Goal: Transaction & Acquisition: Purchase product/service

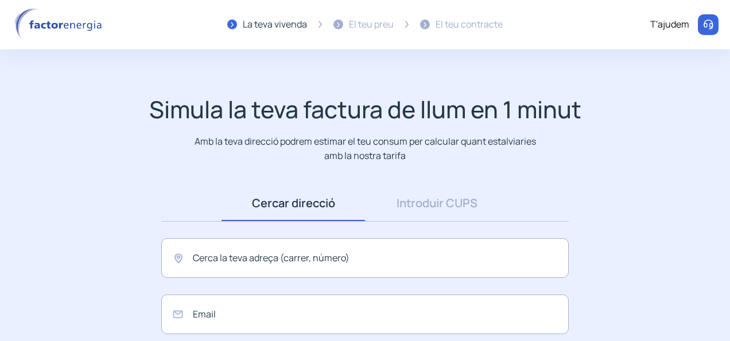
scroll to position [57, 0]
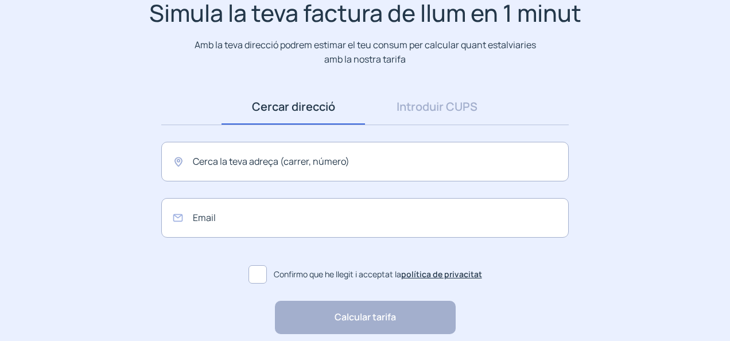
scroll to position [115, 0]
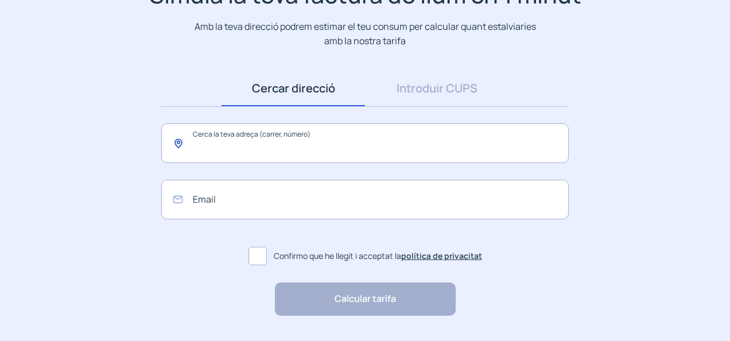
click at [284, 155] on input "text" at bounding box center [364, 143] width 407 height 40
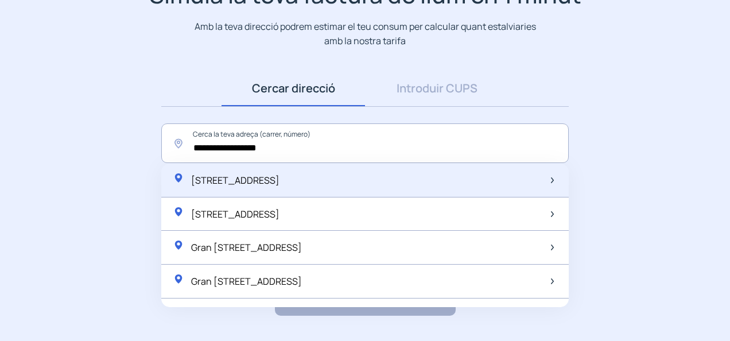
click at [279, 186] on div "[STREET_ADDRESS]" at bounding box center [226, 180] width 107 height 16
type input "**********"
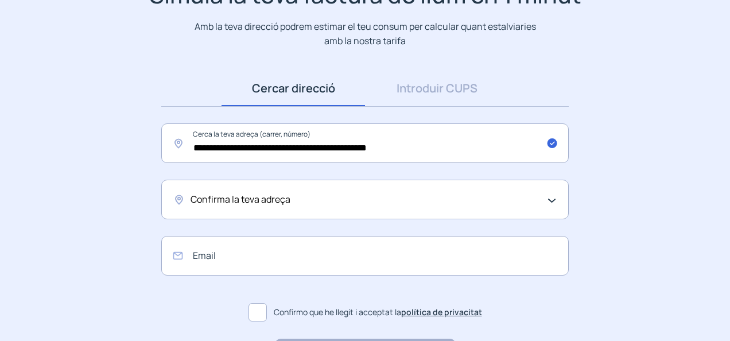
click at [272, 201] on span "Confirma la teva adreça" at bounding box center [240, 199] width 100 height 15
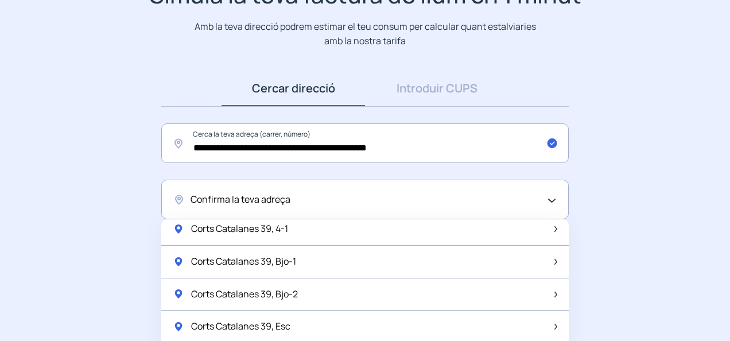
scroll to position [0, 0]
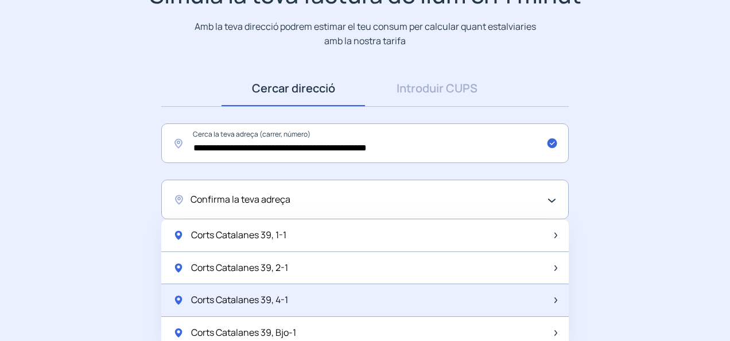
click at [300, 298] on div "Corts Catalanes 39, 4-1" at bounding box center [364, 300] width 407 height 33
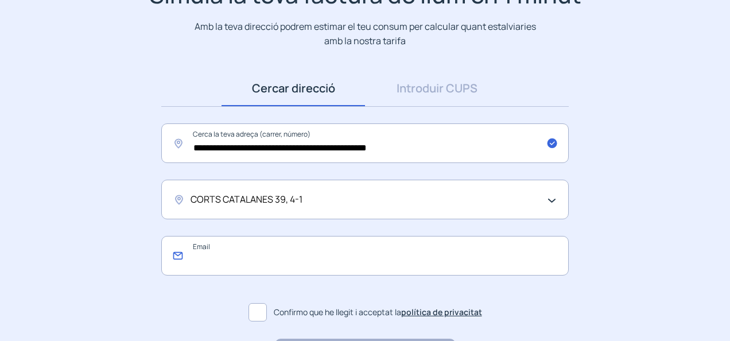
click at [266, 260] on input "email" at bounding box center [364, 256] width 407 height 40
type input "**********"
click at [606, 259] on app-search-direction-cups "**********" at bounding box center [365, 175] width 730 height 391
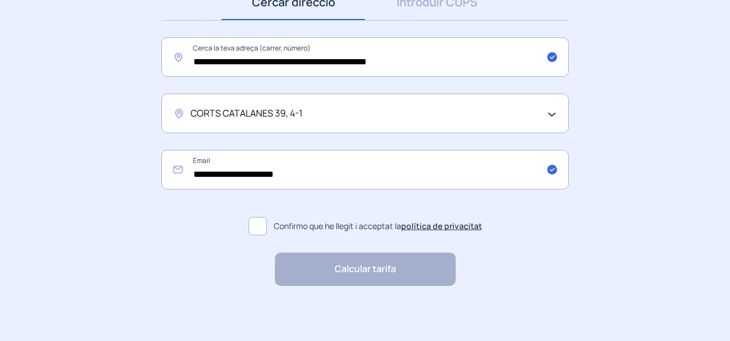
scroll to position [203, 0]
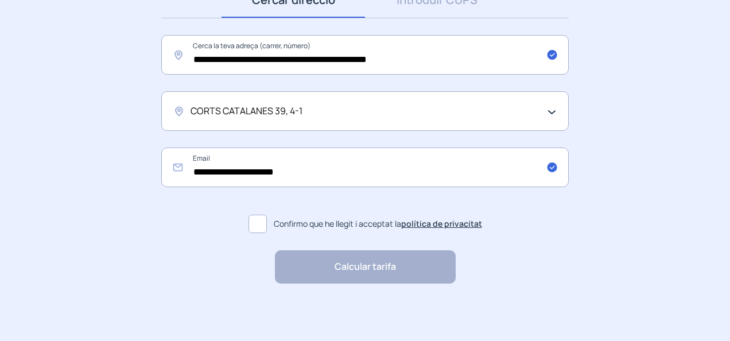
click at [295, 221] on span "Confirmo que he llegit i acceptat la política de privacitat" at bounding box center [378, 223] width 208 height 13
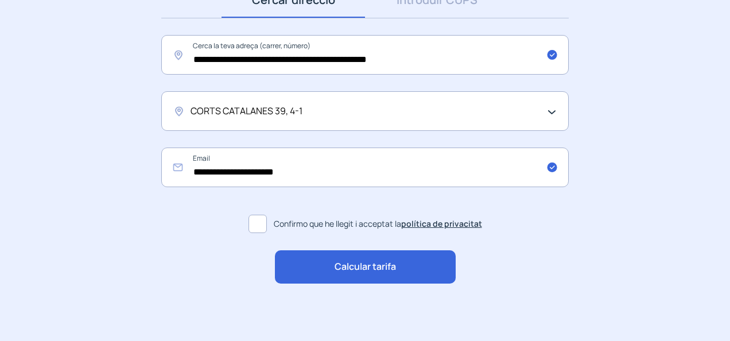
click at [312, 260] on div "Calcular tarifa" at bounding box center [365, 266] width 181 height 33
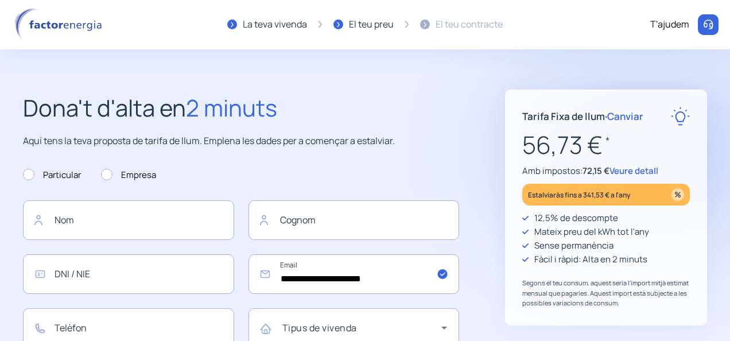
scroll to position [57, 0]
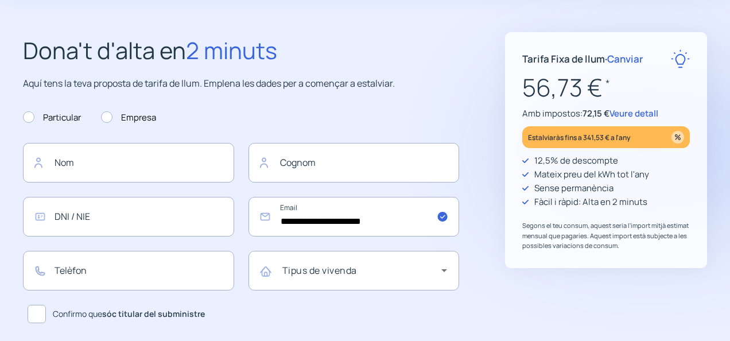
drag, startPoint x: 525, startPoint y: 91, endPoint x: 601, endPoint y: 90, distance: 75.7
click at [601, 90] on p "56,73 € *" at bounding box center [605, 87] width 167 height 38
drag, startPoint x: 601, startPoint y: 90, endPoint x: 553, endPoint y: 83, distance: 48.7
click at [553, 83] on p "56,73 € *" at bounding box center [605, 87] width 167 height 38
click at [551, 83] on p "56,73 € *" at bounding box center [605, 87] width 167 height 38
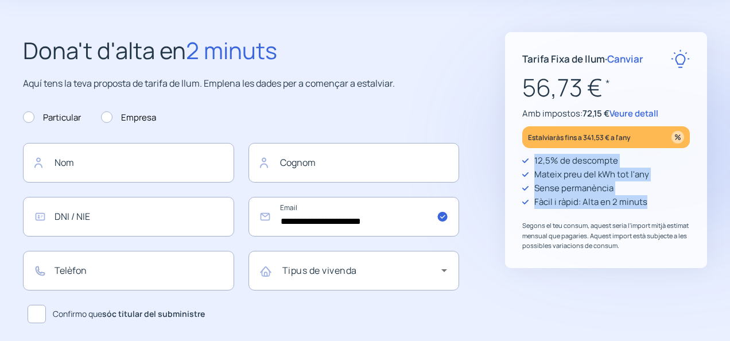
drag, startPoint x: 533, startPoint y: 159, endPoint x: 664, endPoint y: 209, distance: 140.5
click at [664, 209] on div "12,5% de descompte Mateix preu del kWh tot l'any Sense permanència Fàcil i ràpi…" at bounding box center [605, 202] width 167 height 97
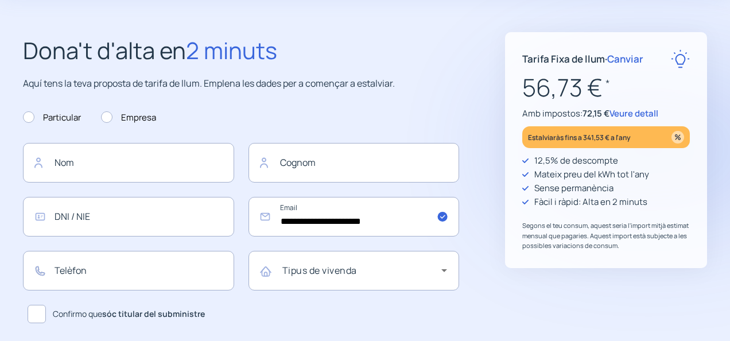
click at [548, 92] on p "56,73 € *" at bounding box center [605, 87] width 167 height 38
click at [647, 112] on span "Veure detall" at bounding box center [633, 113] width 49 height 12
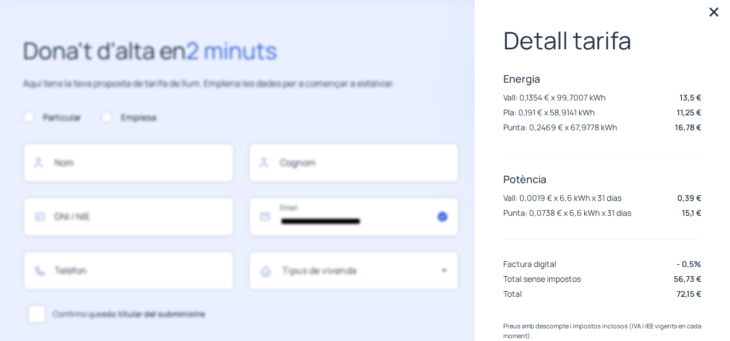
scroll to position [0, 0]
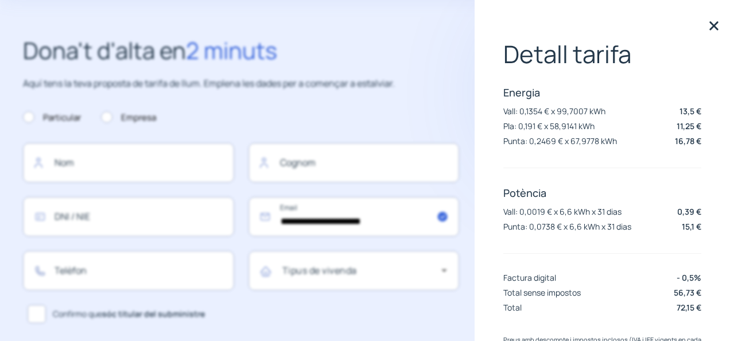
click at [705, 30] on img at bounding box center [713, 25] width 17 height 17
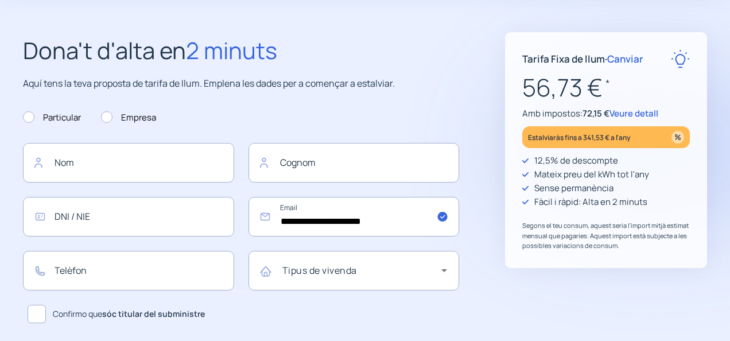
click at [434, 118] on form "**********" at bounding box center [241, 214] width 436 height 225
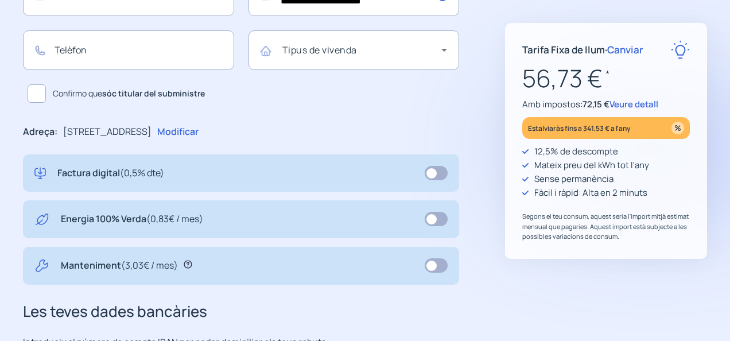
scroll to position [344, 0]
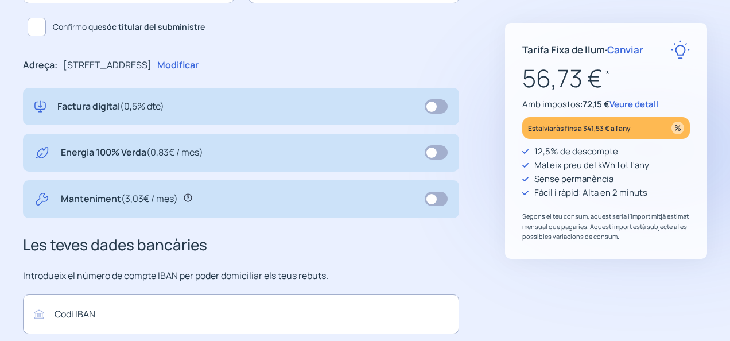
click at [434, 153] on span at bounding box center [435, 152] width 23 height 14
click at [188, 196] on icon at bounding box center [188, 198] width 8 height 8
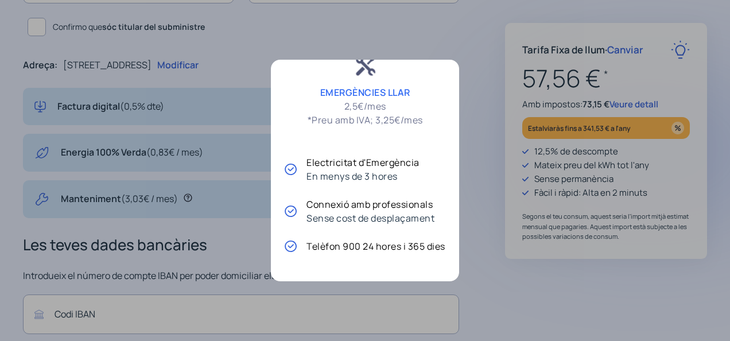
scroll to position [0, 0]
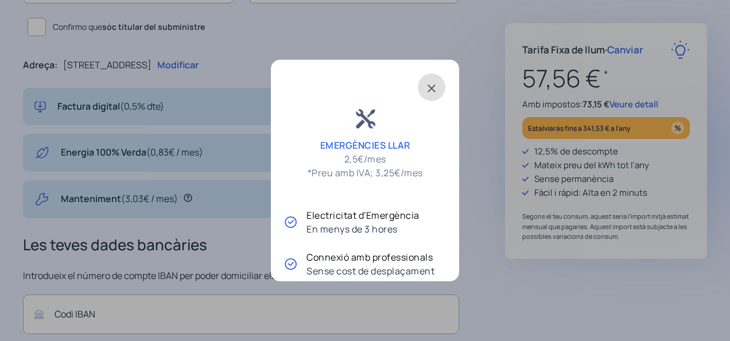
click at [432, 94] on span at bounding box center [432, 87] width 28 height 28
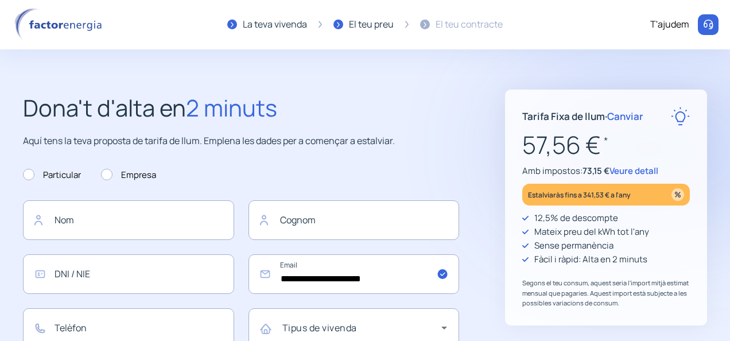
click at [53, 24] on img at bounding box center [60, 24] width 98 height 33
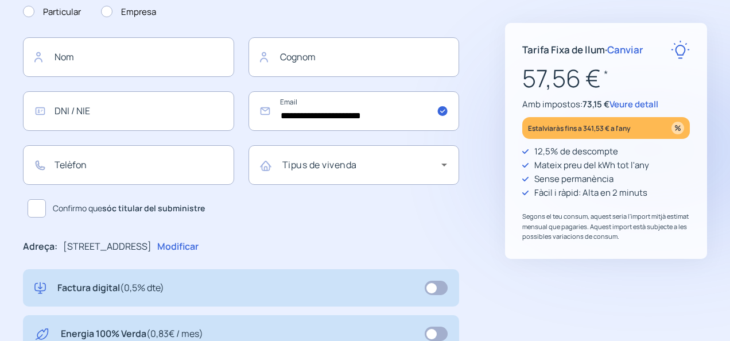
scroll to position [229, 0]
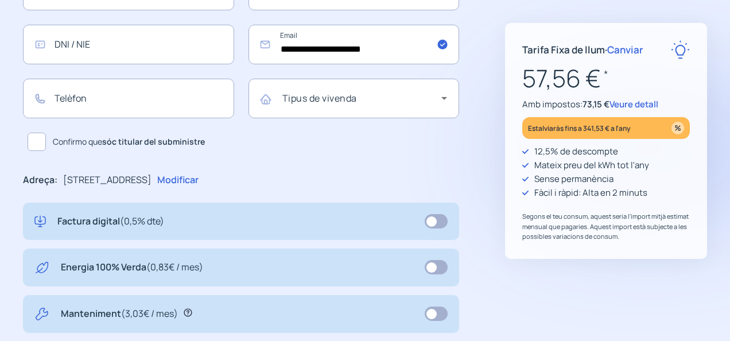
drag, startPoint x: 142, startPoint y: 182, endPoint x: 203, endPoint y: 176, distance: 61.8
click at [151, 176] on p "[STREET_ADDRESS]" at bounding box center [107, 180] width 88 height 15
drag, startPoint x: 203, startPoint y: 176, endPoint x: 167, endPoint y: 180, distance: 35.8
click at [151, 180] on p "[STREET_ADDRESS]" at bounding box center [107, 180] width 88 height 15
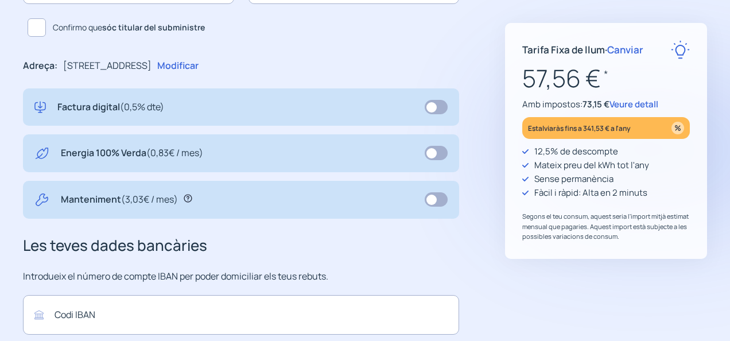
scroll to position [344, 0]
click at [625, 102] on span "Veure detall" at bounding box center [633, 104] width 49 height 12
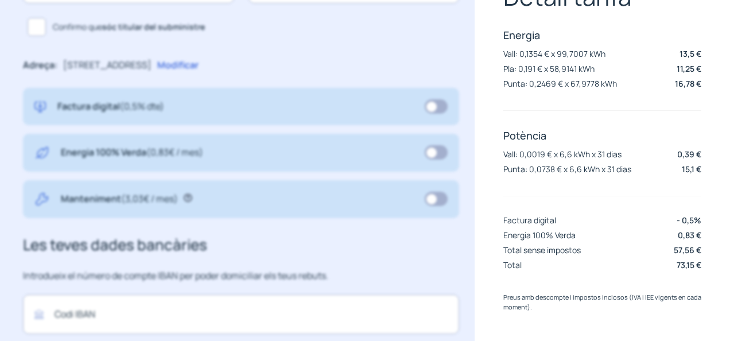
scroll to position [57, 0]
drag, startPoint x: 582, startPoint y: 169, endPoint x: 633, endPoint y: 171, distance: 51.1
click at [633, 171] on div "Punta: 0,0738 € x 6,6 kWh x 31 dias 15,1 €" at bounding box center [602, 169] width 198 height 12
drag, startPoint x: 633, startPoint y: 171, endPoint x: 621, endPoint y: 209, distance: 39.6
click at [621, 209] on div "Detall tarifa Energia Vall: 0,1354 € x 99,7007 kWh 13,5 € Pla: 0,191 € x 58,914…" at bounding box center [602, 128] width 198 height 291
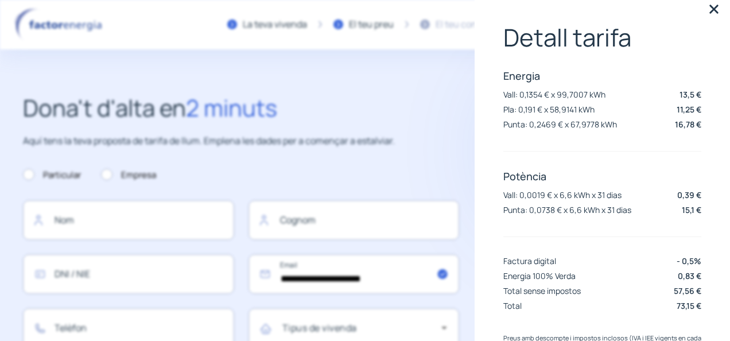
scroll to position [0, 0]
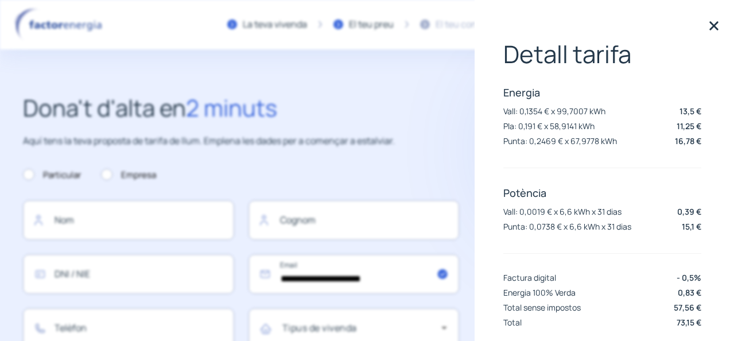
click at [711, 24] on img at bounding box center [713, 25] width 17 height 17
